Goal: Task Accomplishment & Management: Manage account settings

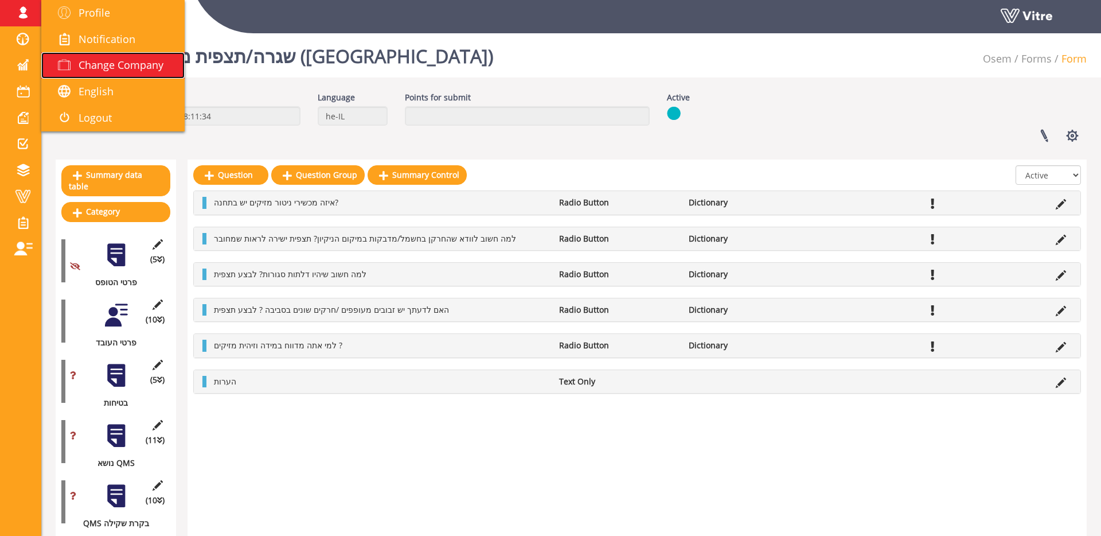
click at [118, 71] on span "Change Company" at bounding box center [121, 65] width 85 height 14
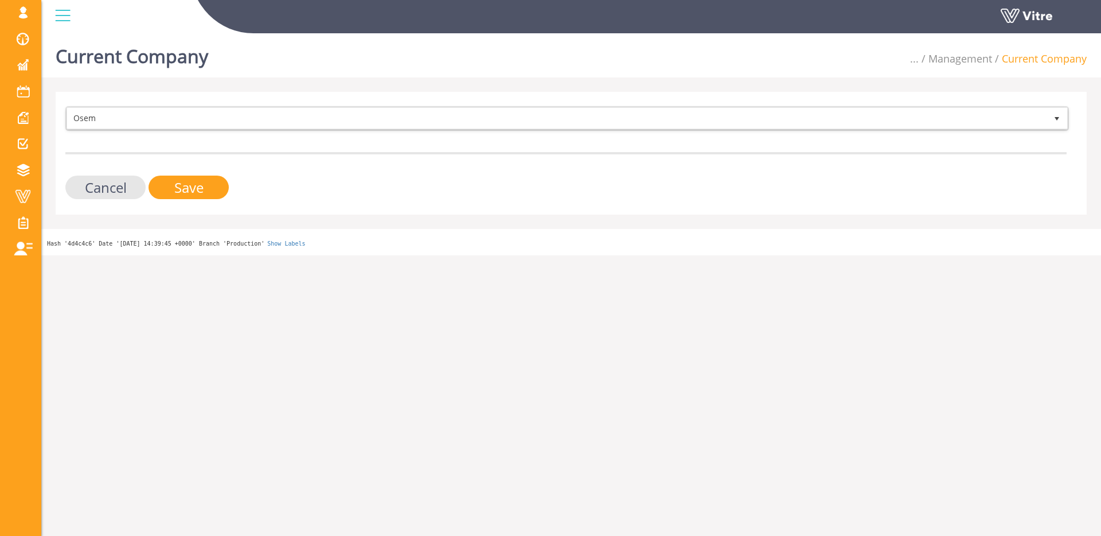
click at [276, 119] on span "Osem" at bounding box center [556, 118] width 979 height 21
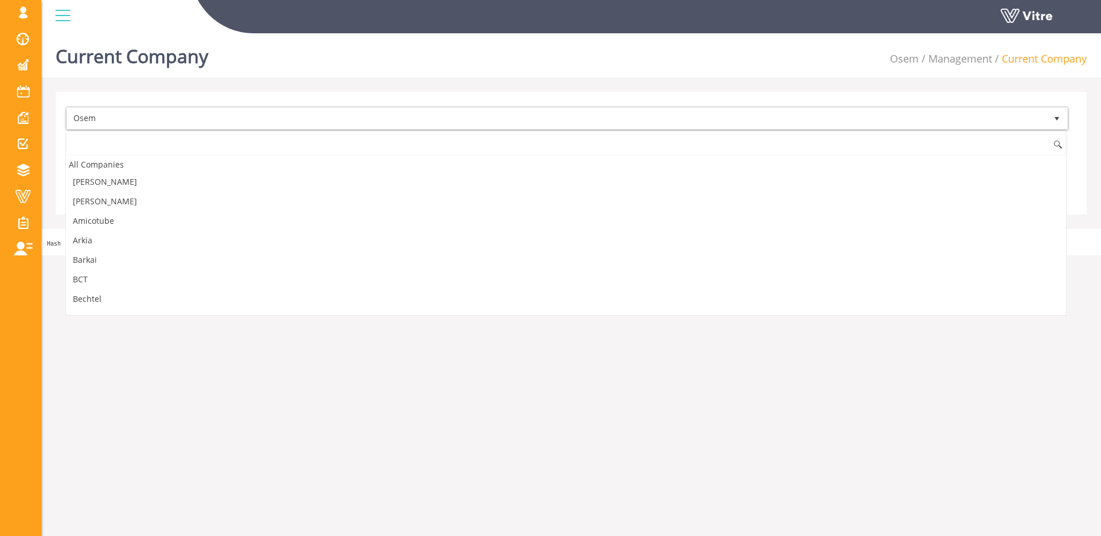
scroll to position [971, 0]
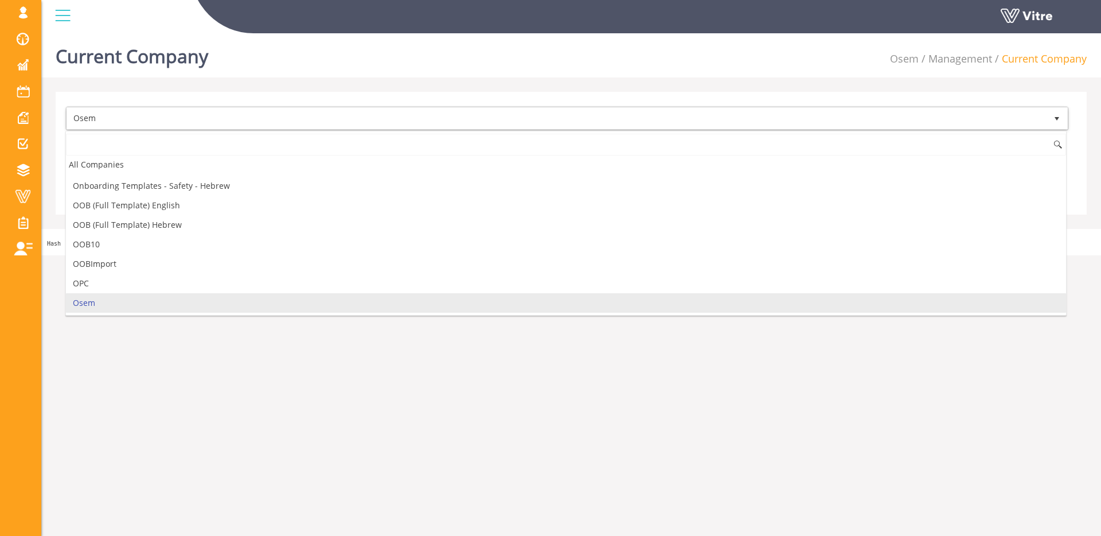
type input "t"
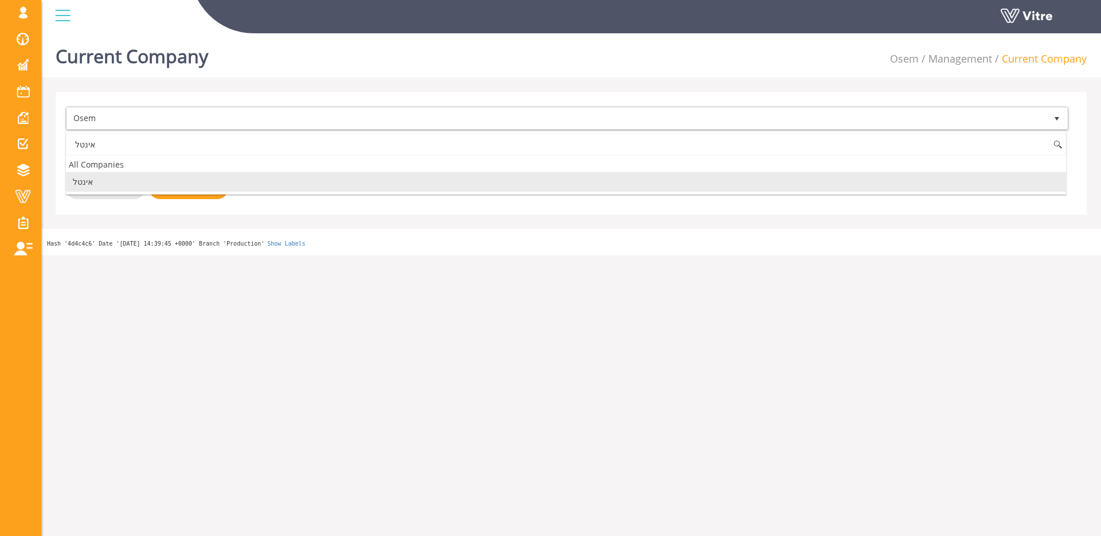
drag, startPoint x: 265, startPoint y: 176, endPoint x: 230, endPoint y: 178, distance: 35.6
click at [265, 176] on li "אינטל" at bounding box center [566, 181] width 1000 height 19
type input "אינטל"
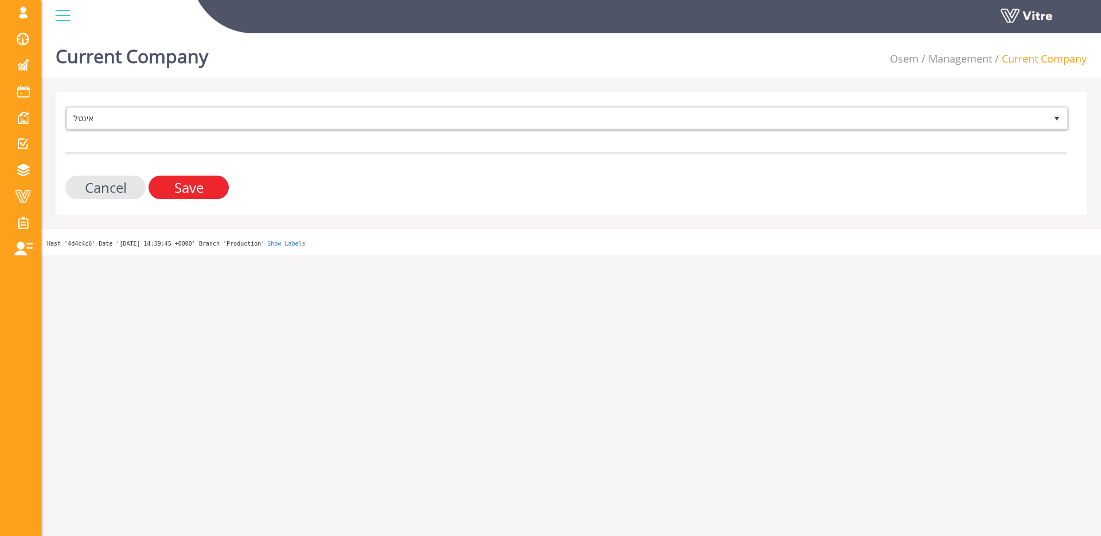
click at [213, 181] on input "Save" at bounding box center [189, 187] width 80 height 24
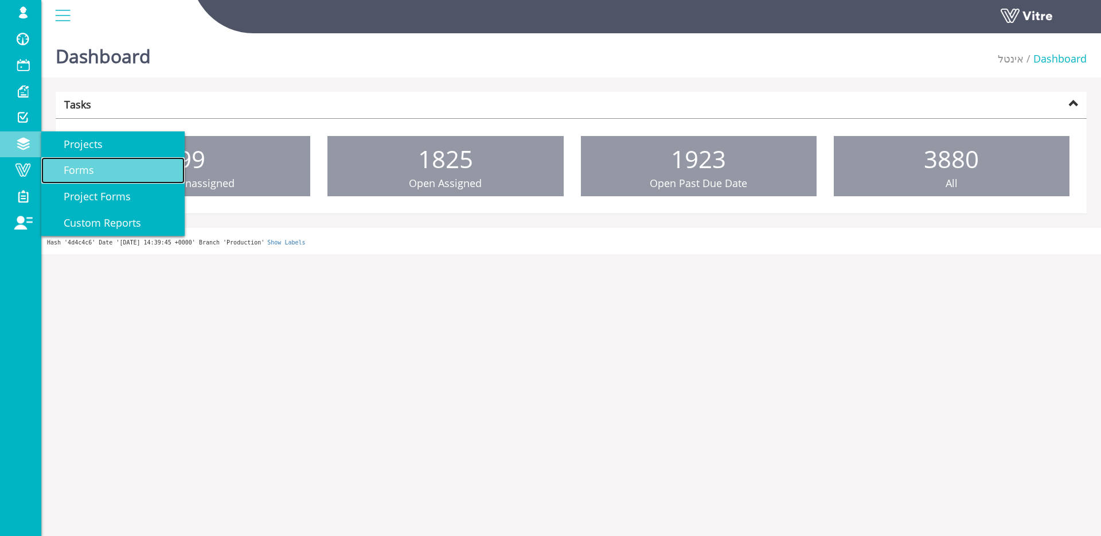
click at [69, 167] on span "Forms" at bounding box center [72, 170] width 44 height 14
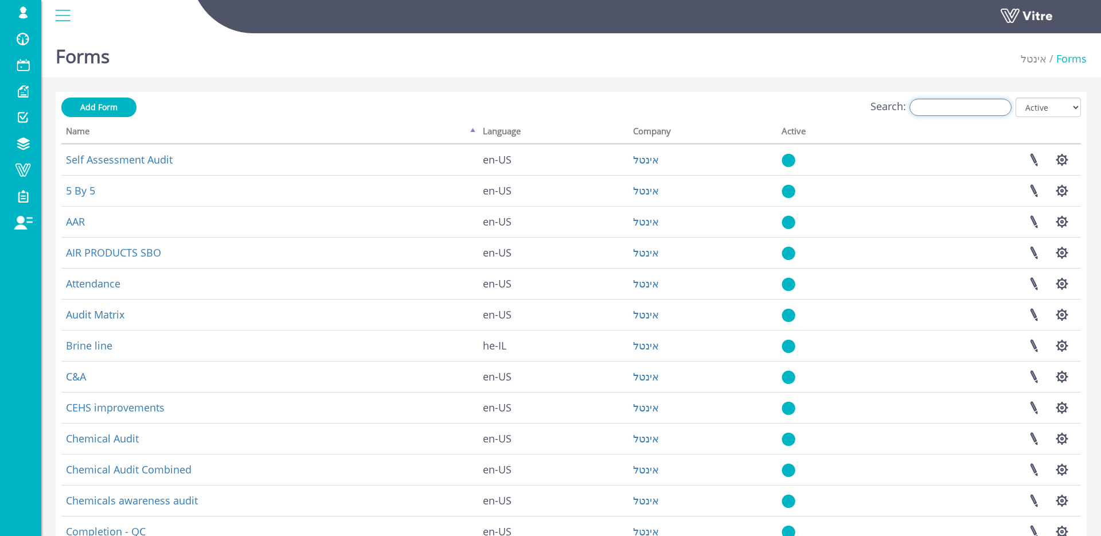
click at [942, 101] on input "Search:" at bounding box center [960, 107] width 102 height 17
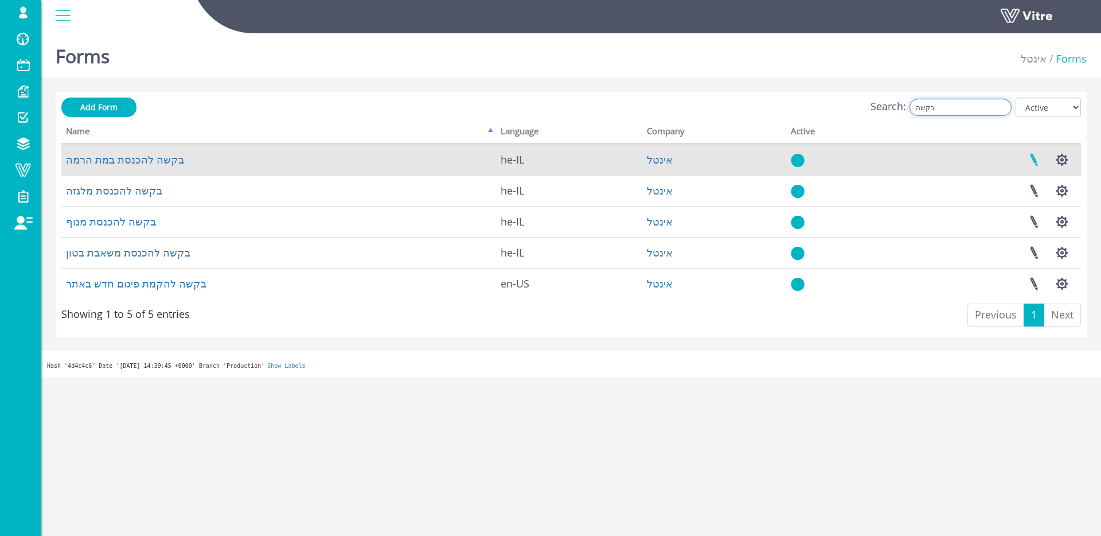
type input "בקשה"
click at [1038, 155] on link at bounding box center [1034, 159] width 29 height 30
